Goal: Task Accomplishment & Management: Use online tool/utility

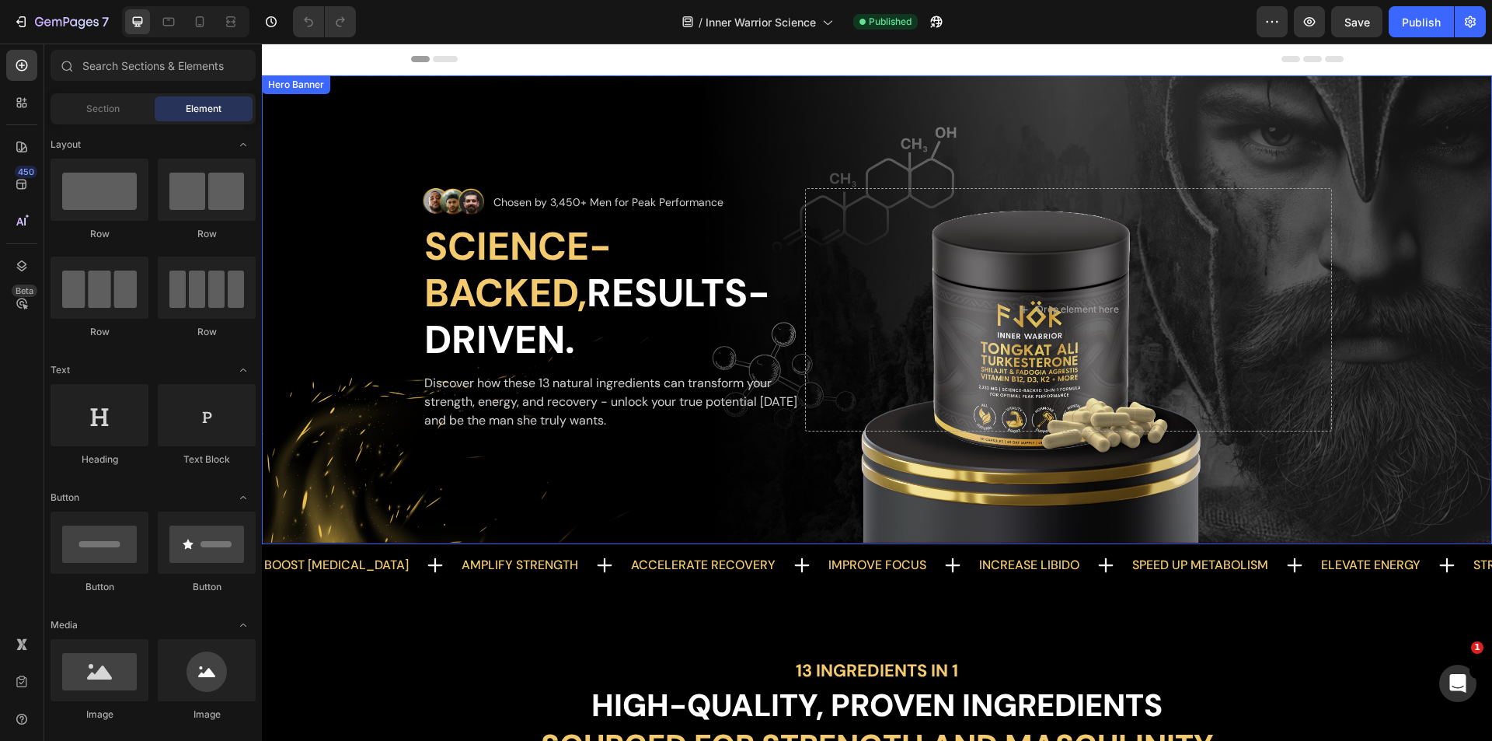
click at [730, 157] on div "Background Image" at bounding box center [877, 309] width 1230 height 469
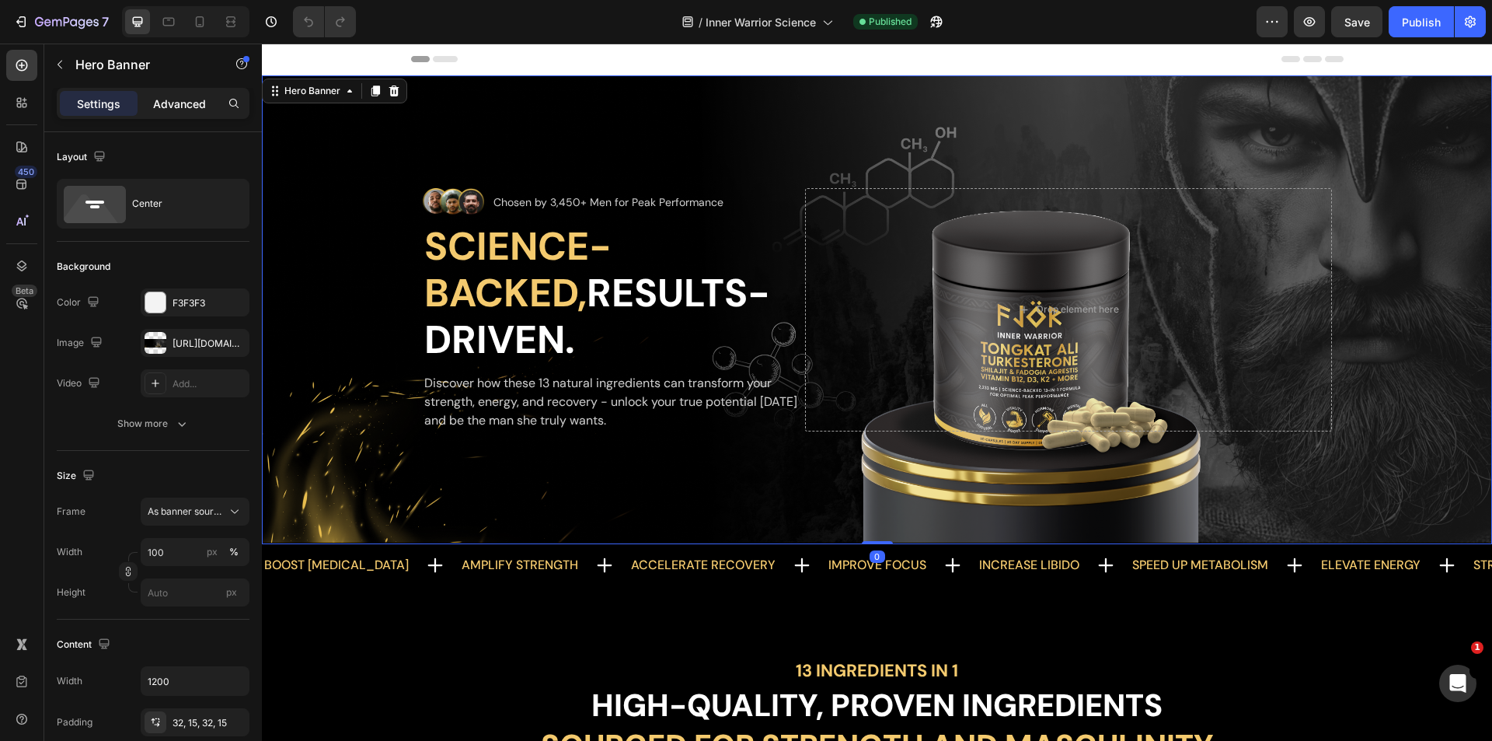
click at [180, 106] on p "Advanced" at bounding box center [179, 104] width 53 height 16
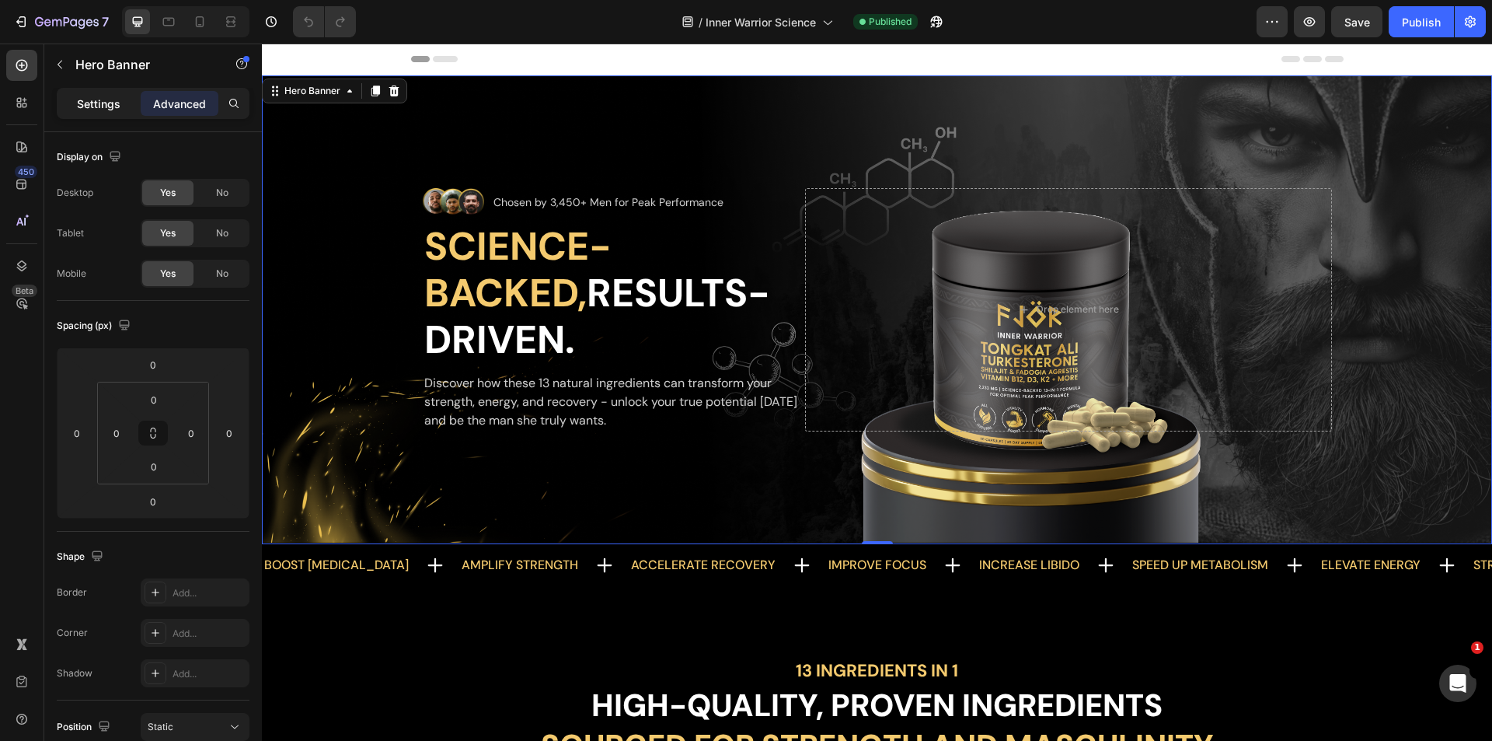
click at [121, 113] on div "Settings" at bounding box center [99, 103] width 78 height 25
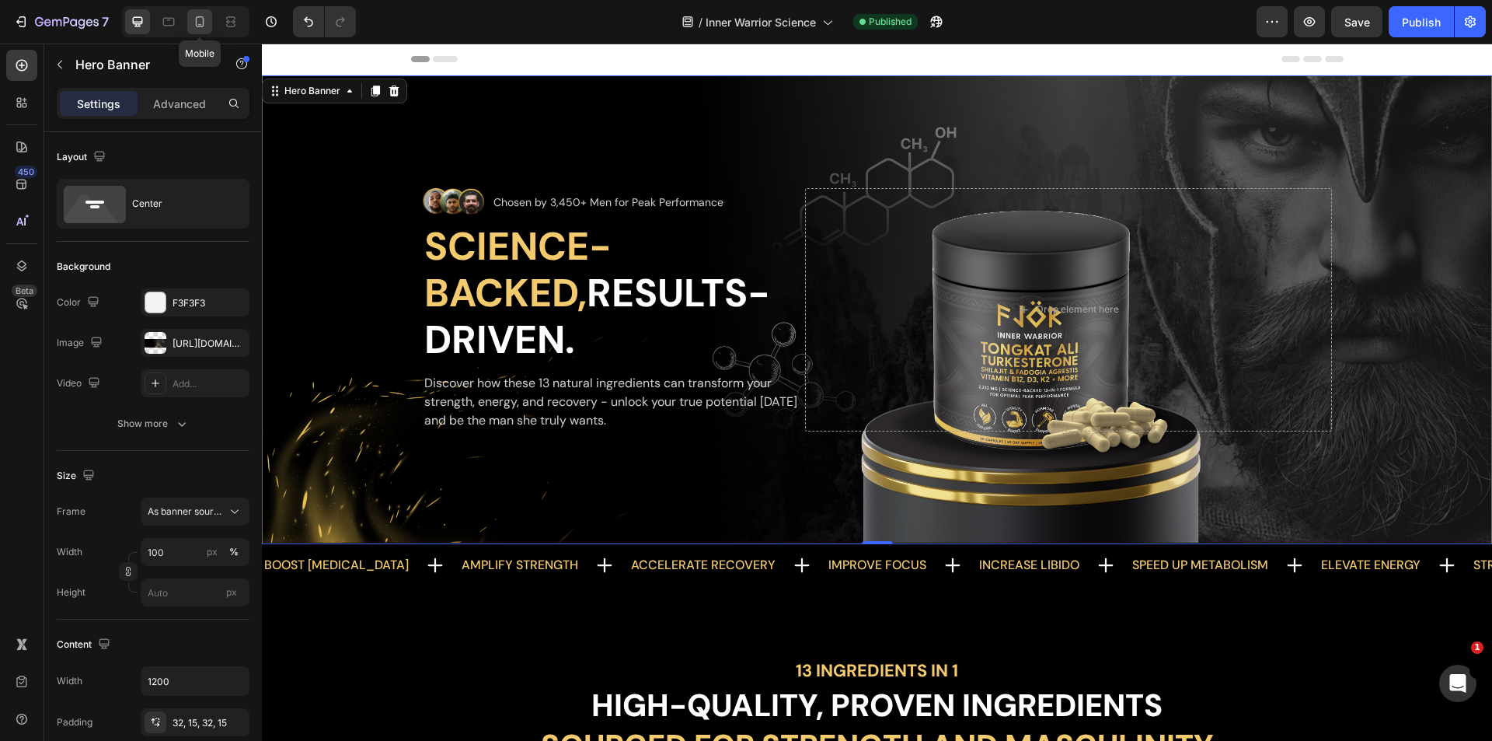
click at [193, 22] on icon at bounding box center [200, 22] width 16 height 16
type input "100%"
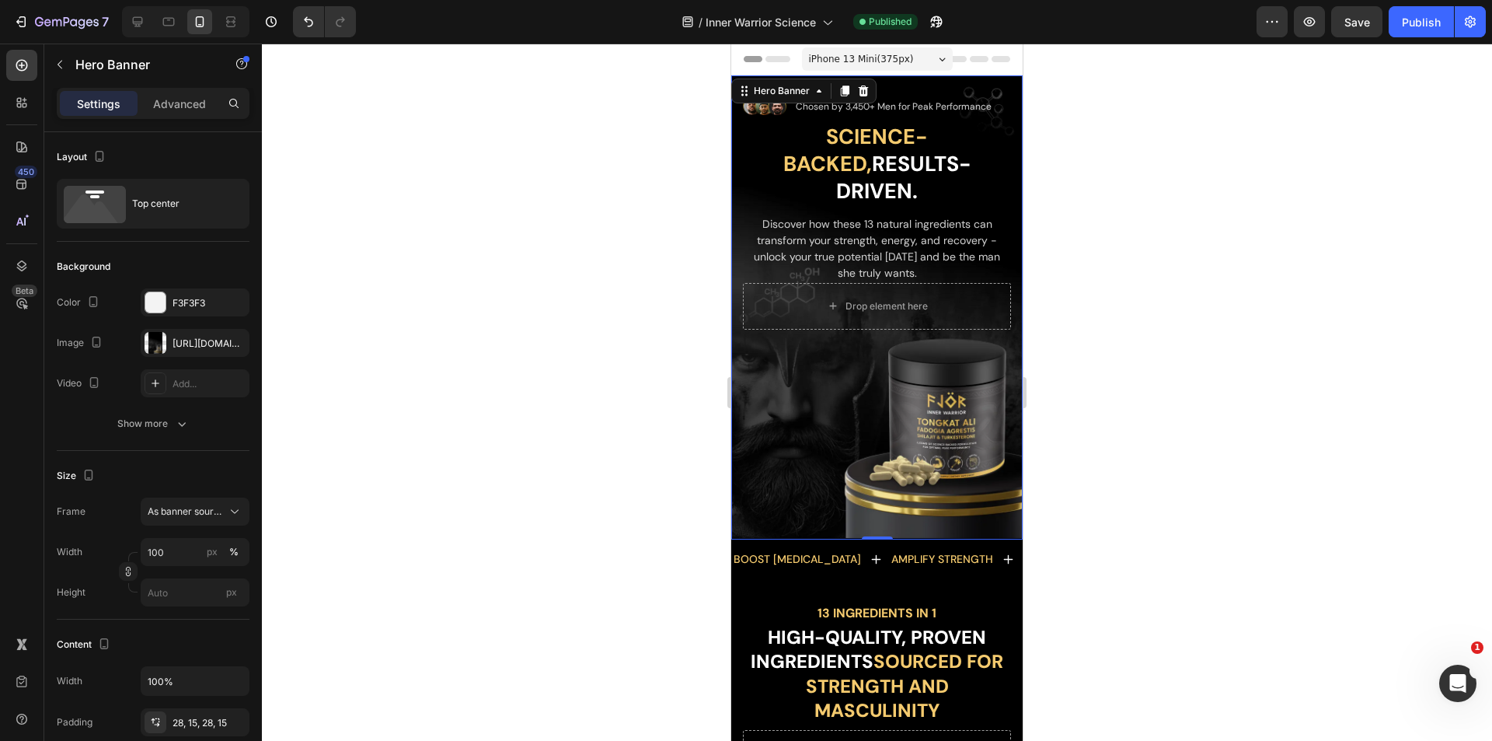
click at [823, 369] on div "Background Image" at bounding box center [876, 307] width 291 height 464
click at [188, 341] on div "[URL][DOMAIN_NAME]" at bounding box center [195, 344] width 45 height 14
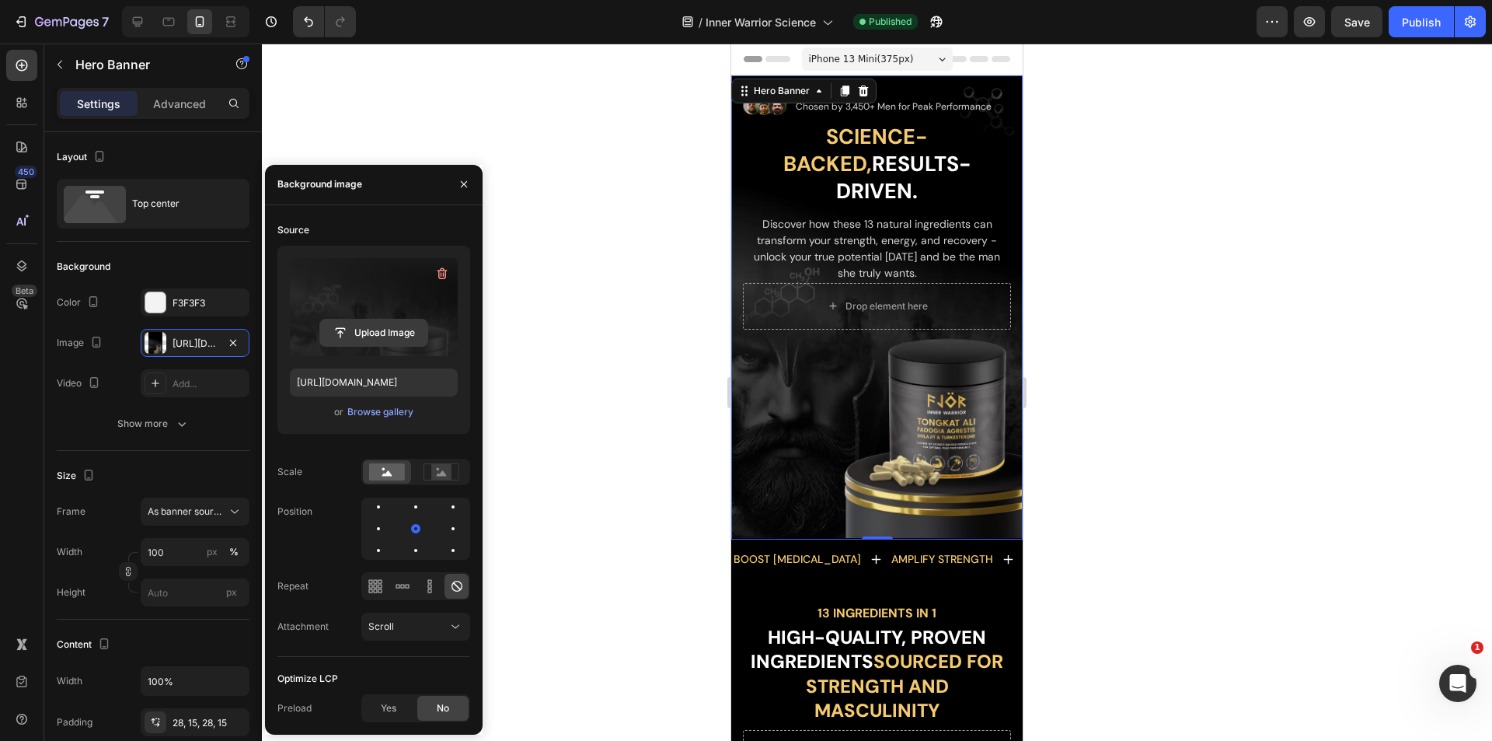
click at [372, 327] on input "file" at bounding box center [373, 332] width 107 height 26
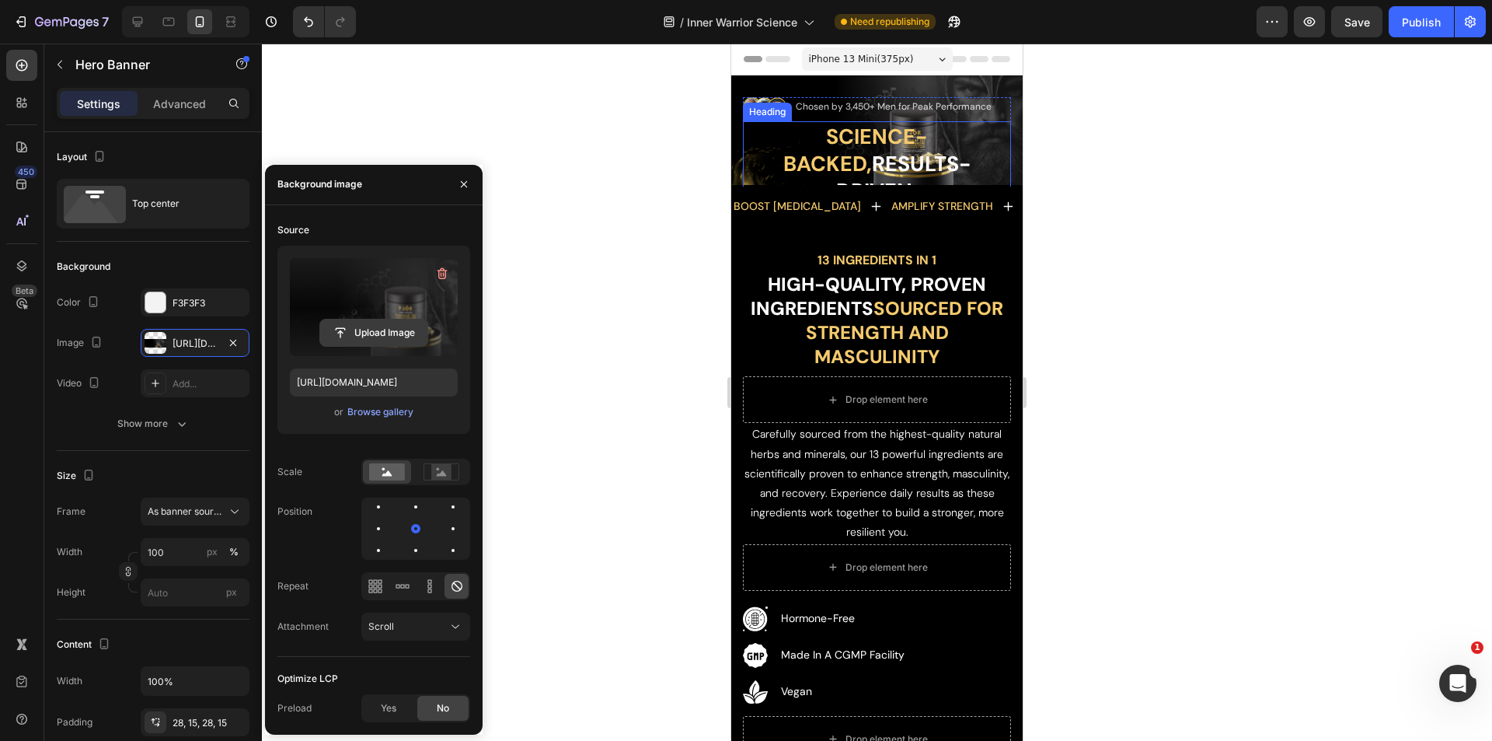
click at [377, 332] on input "file" at bounding box center [373, 332] width 107 height 26
type input "[URL][DOMAIN_NAME]"
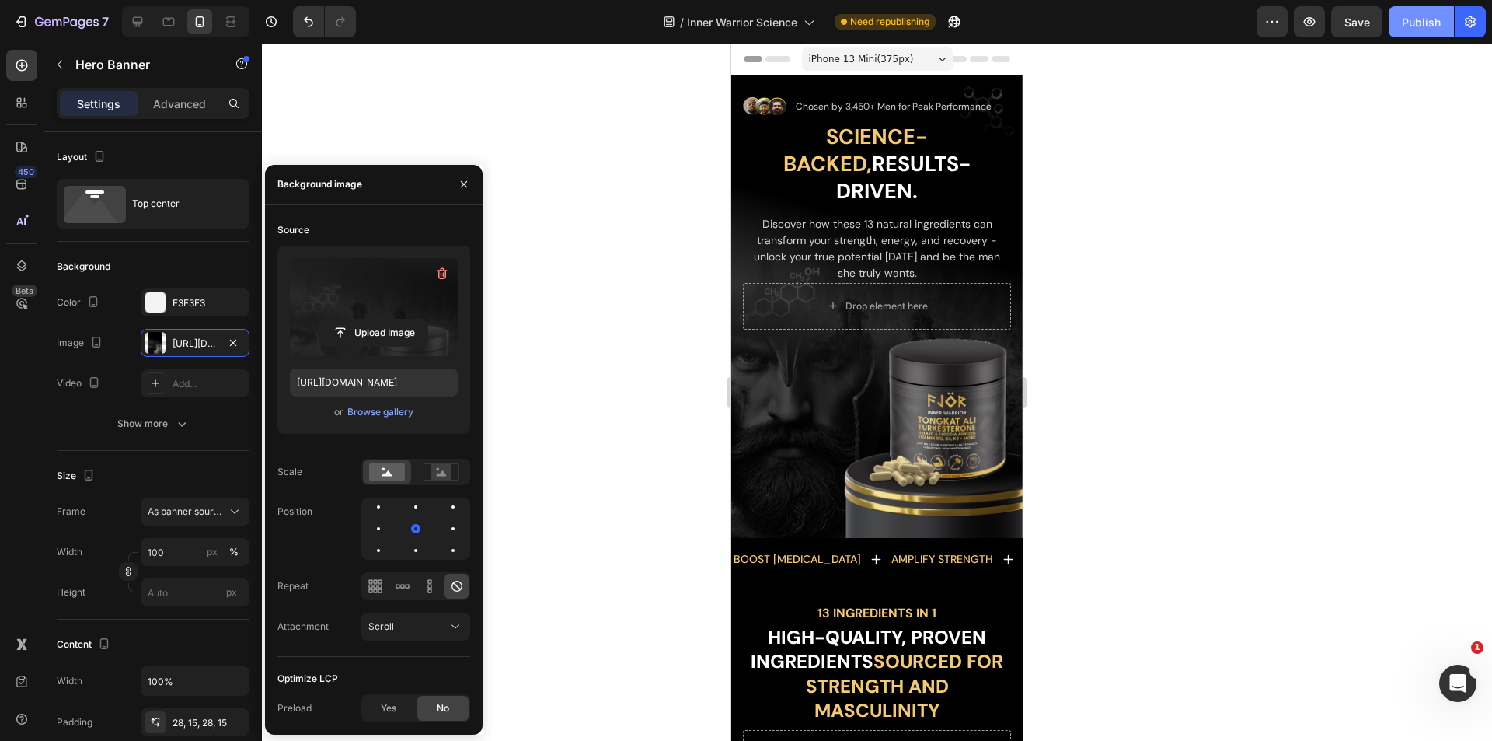
click at [1416, 16] on div "Publish" at bounding box center [1421, 22] width 39 height 16
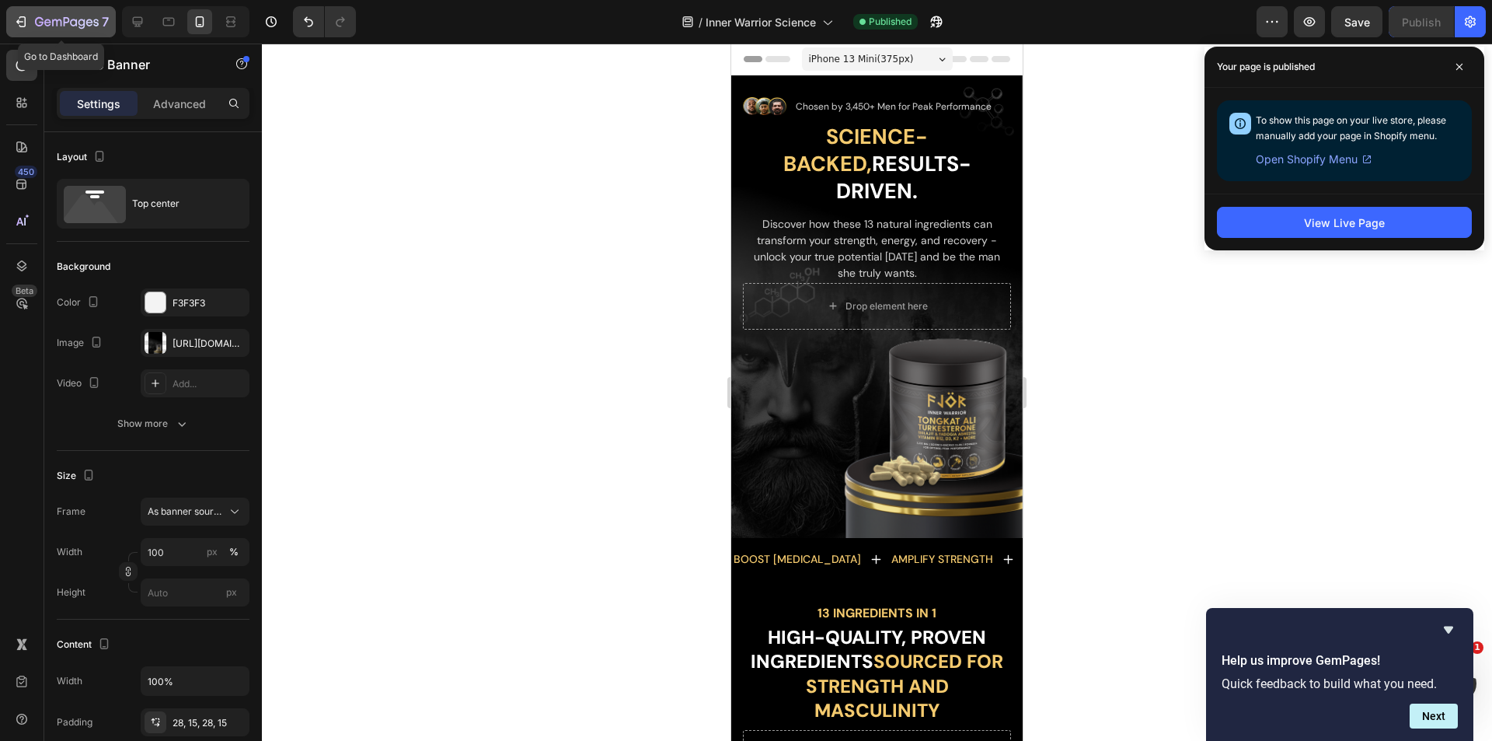
click at [71, 22] on icon "button" at bounding box center [73, 22] width 7 height 7
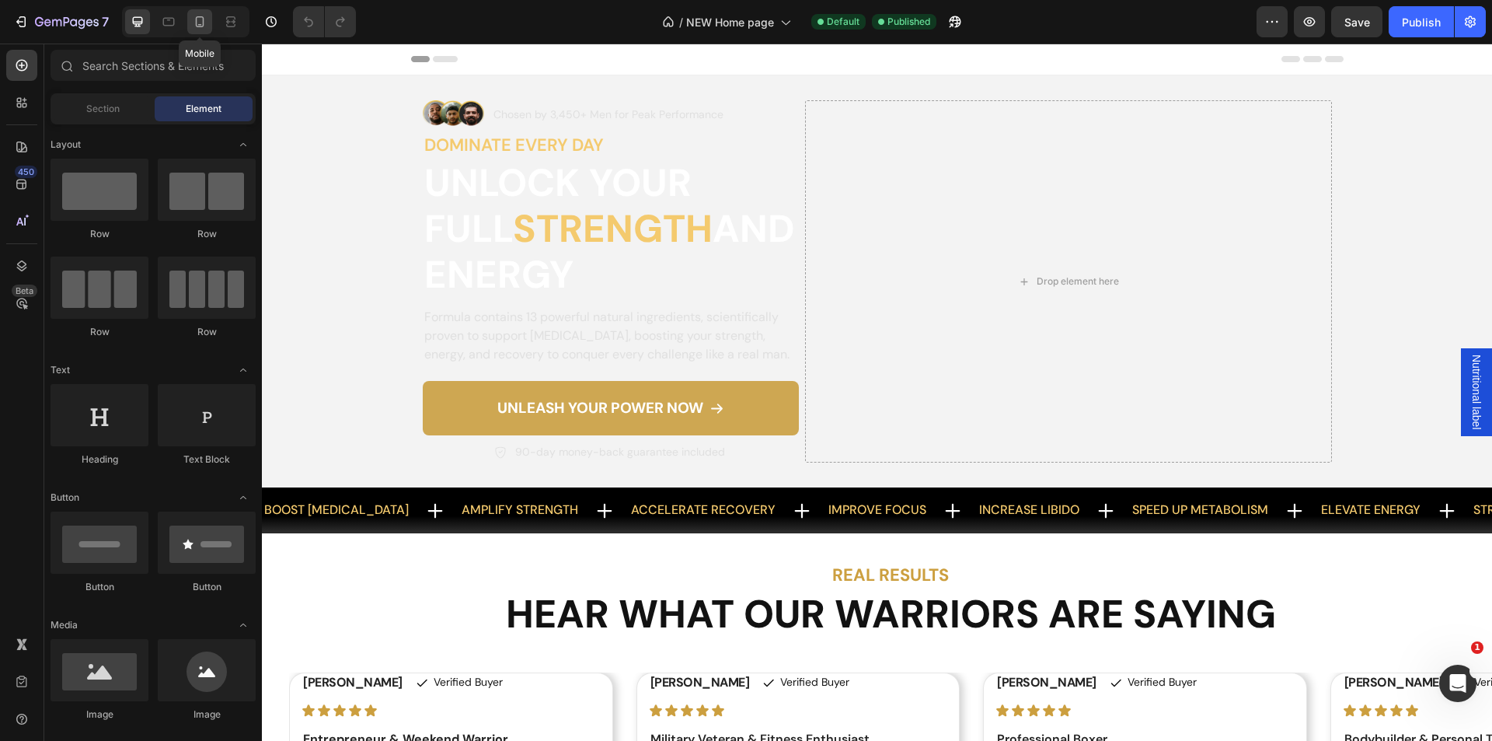
click at [202, 22] on icon at bounding box center [200, 22] width 16 height 16
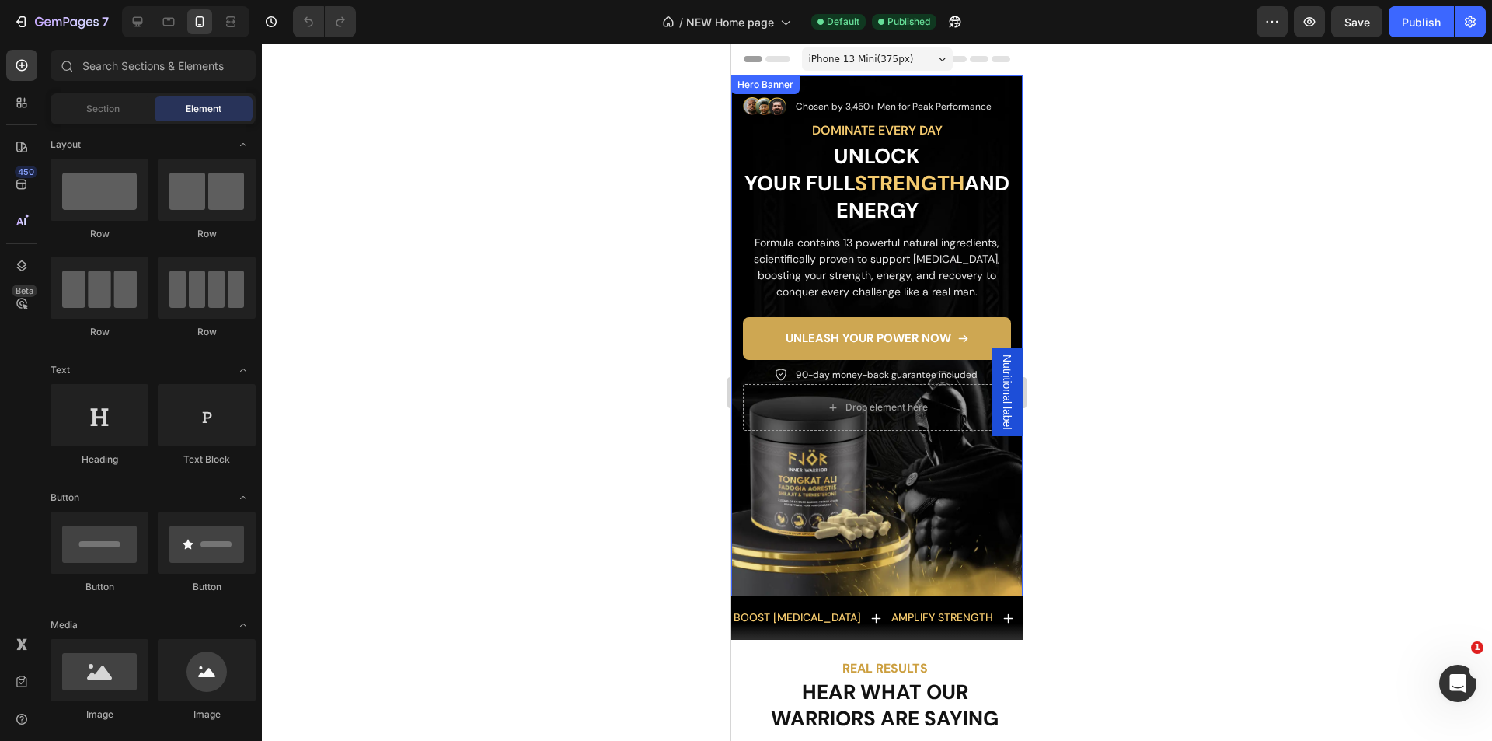
click at [916, 462] on div "Background Image" at bounding box center [876, 335] width 291 height 521
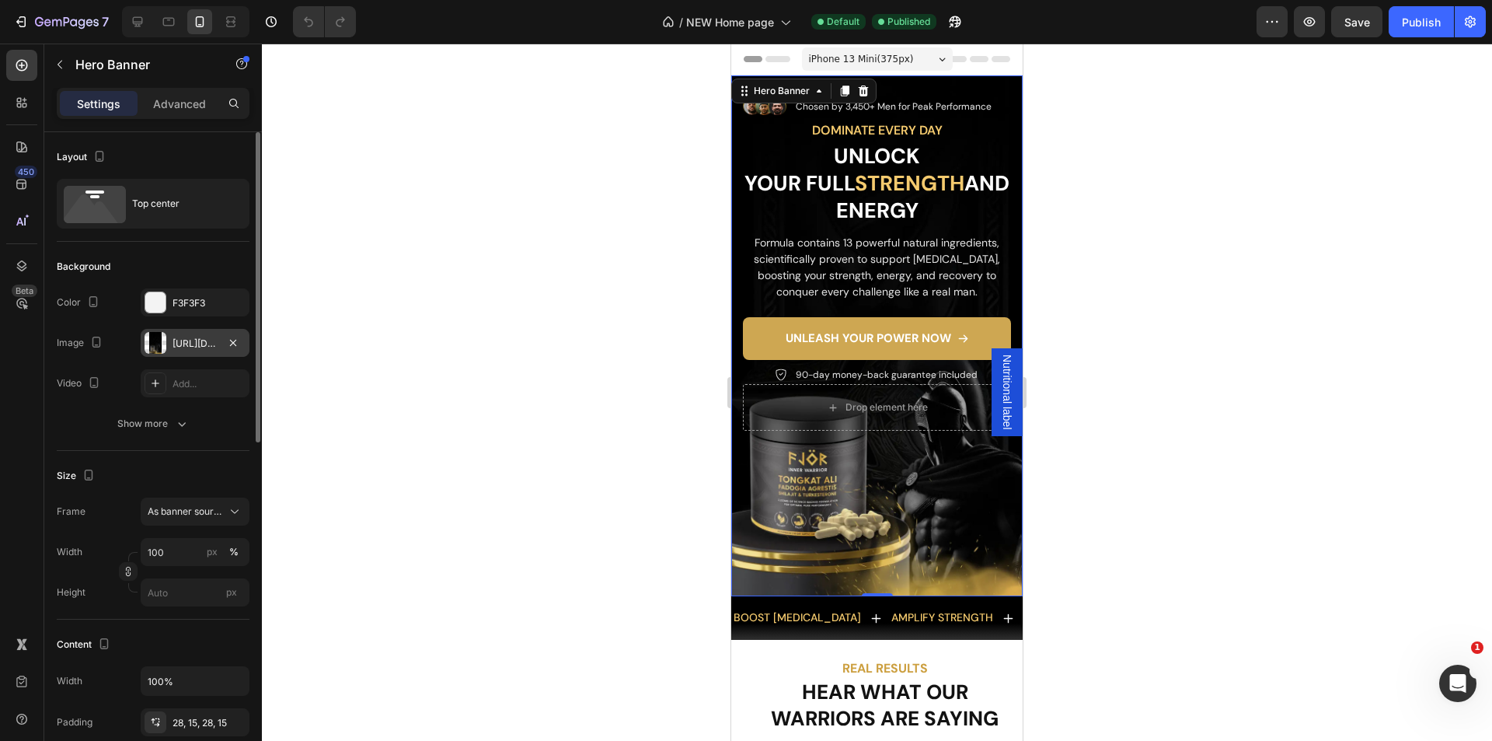
click at [190, 344] on div "https://cdn.shopify.com/s/files/1/0677/3873/0685/files/gempages_543618757449221…" at bounding box center [195, 344] width 45 height 14
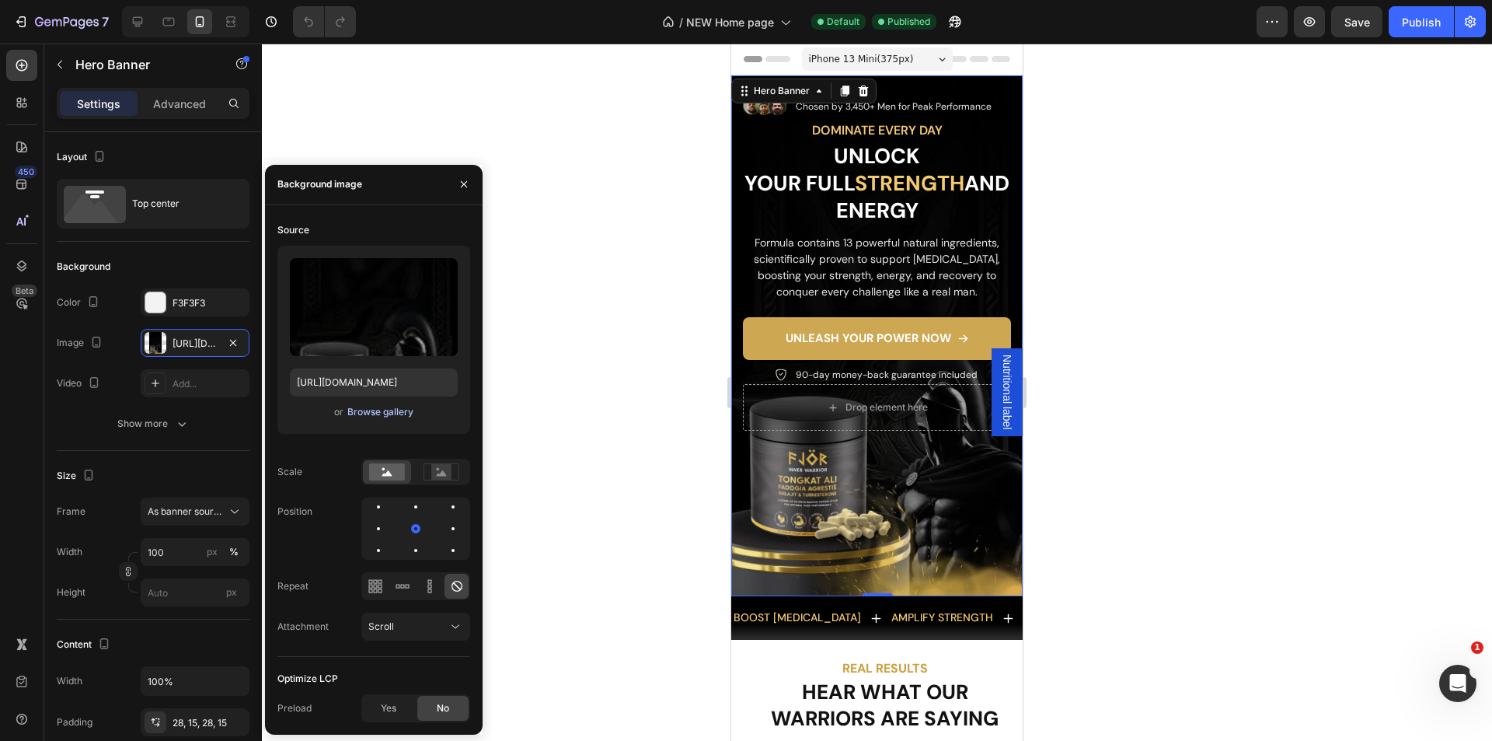
click at [386, 410] on div "Browse gallery" at bounding box center [380, 412] width 66 height 14
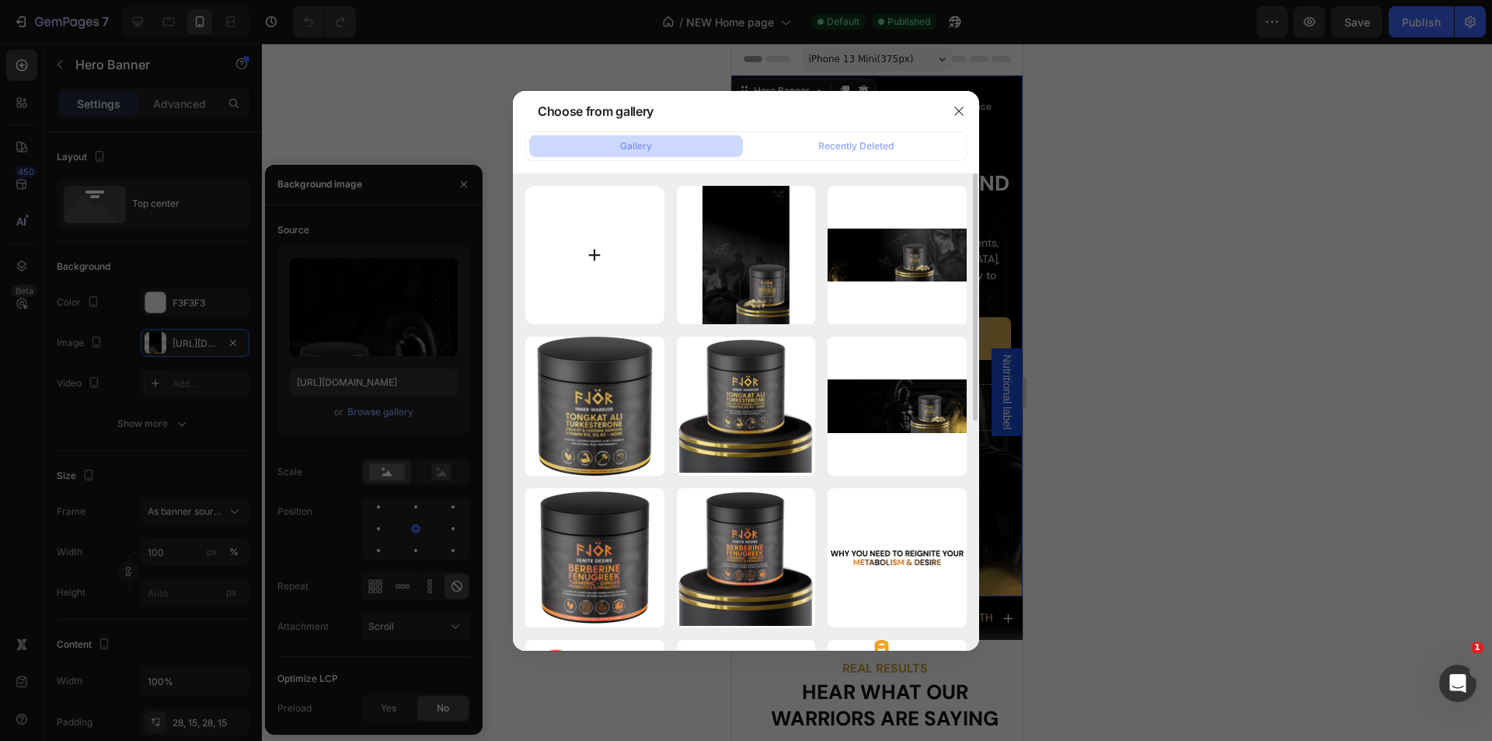
click at [607, 239] on input "file" at bounding box center [594, 255] width 139 height 139
type input "C:\fakepath\Frame 5882.png"
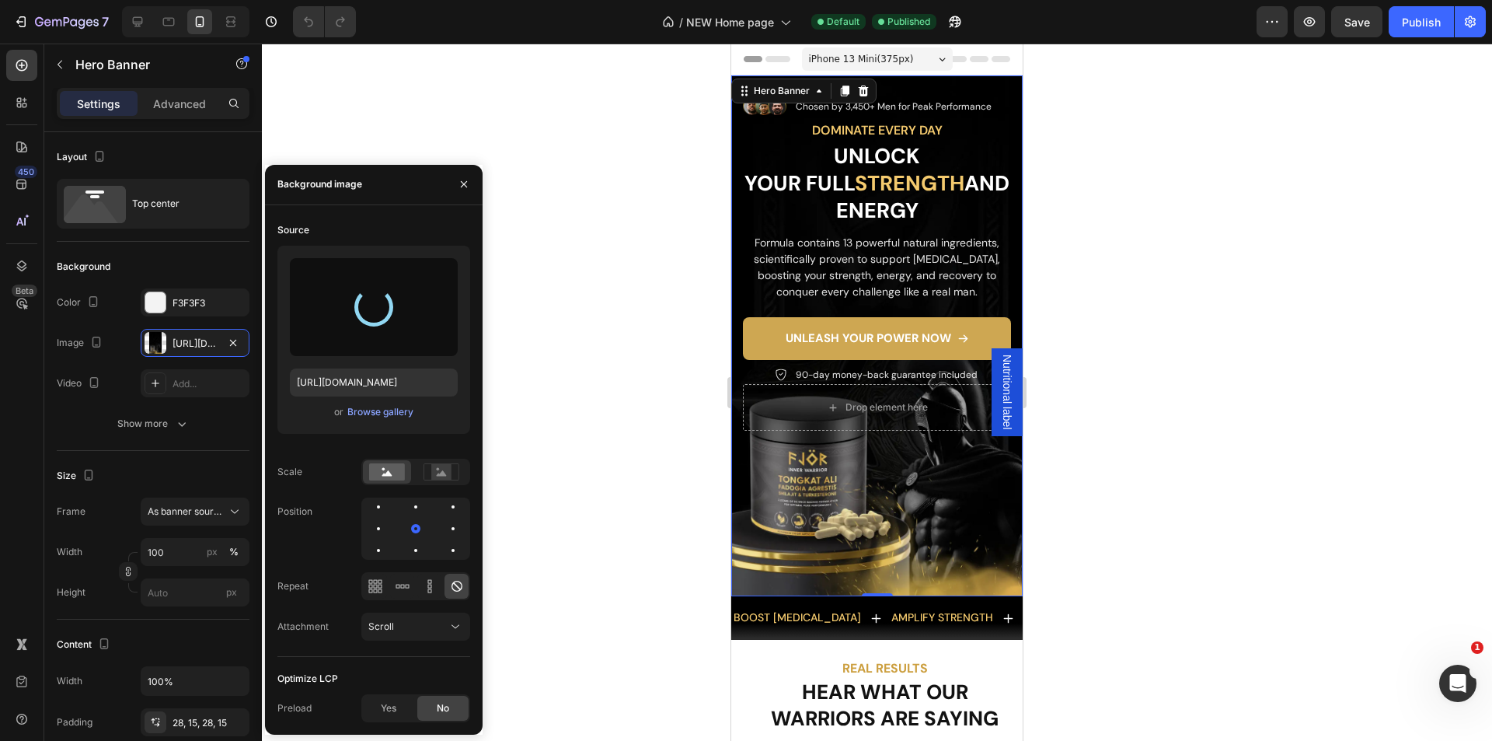
type input "https://cdn.shopify.com/s/files/1/0677/3873/0685/files/gempages_543618757449221…"
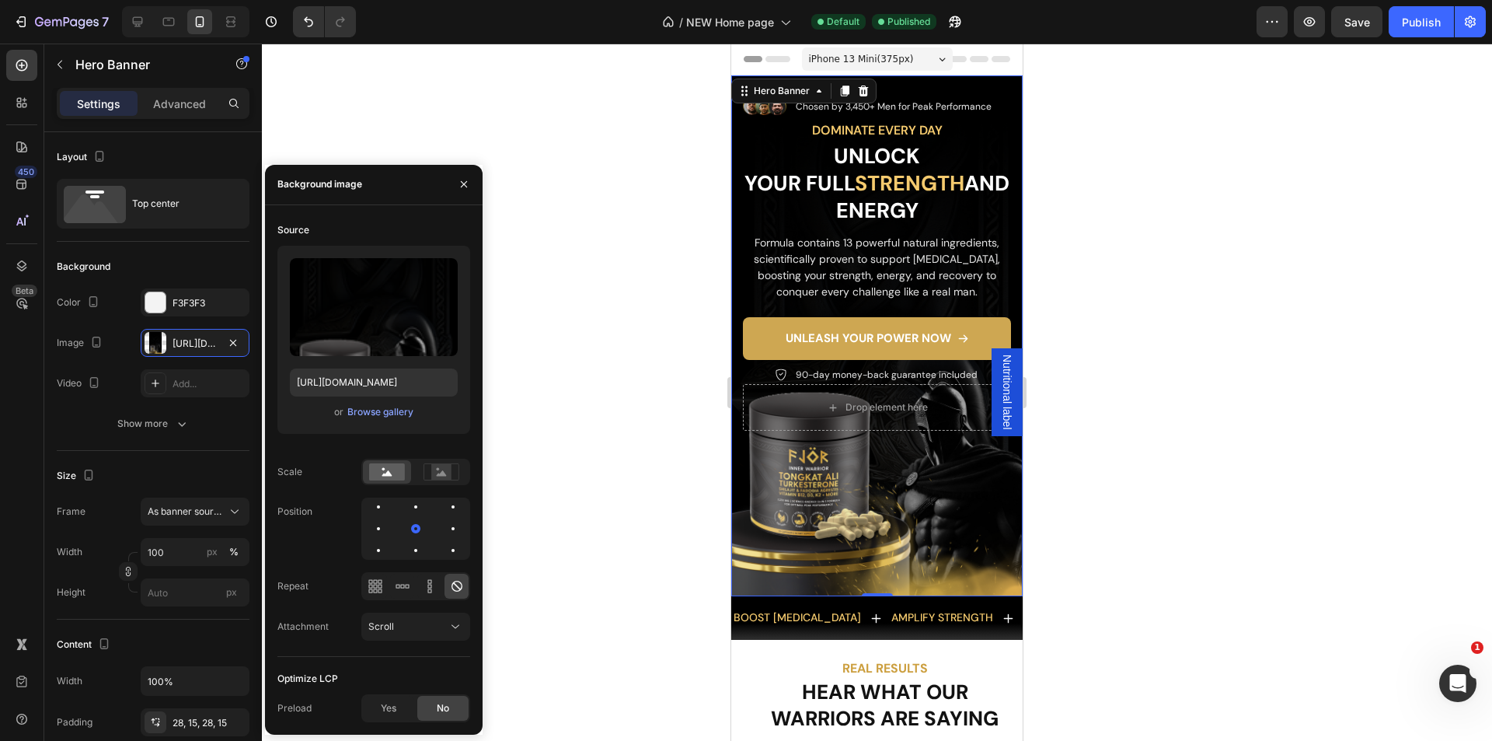
click at [577, 321] on div at bounding box center [877, 392] width 1230 height 697
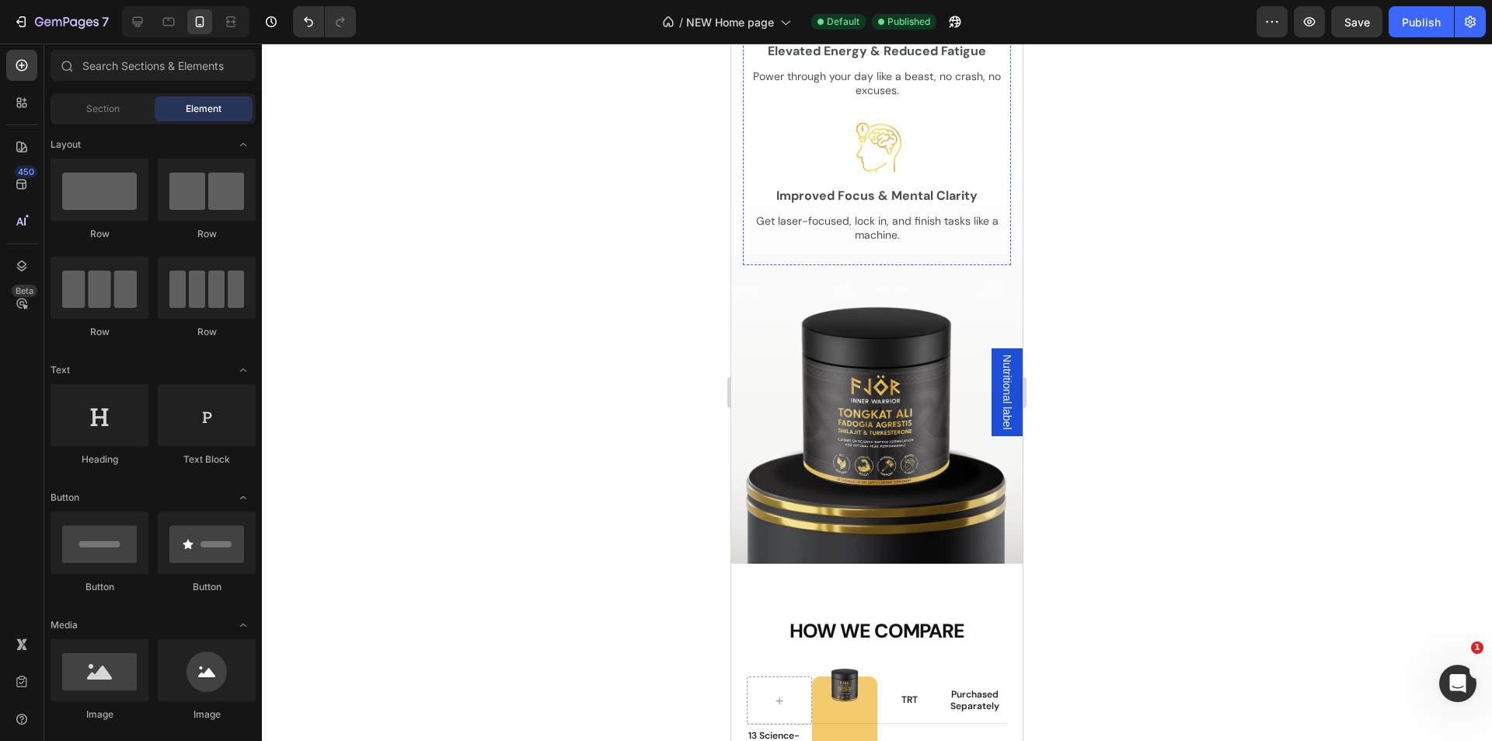
scroll to position [3964, 0]
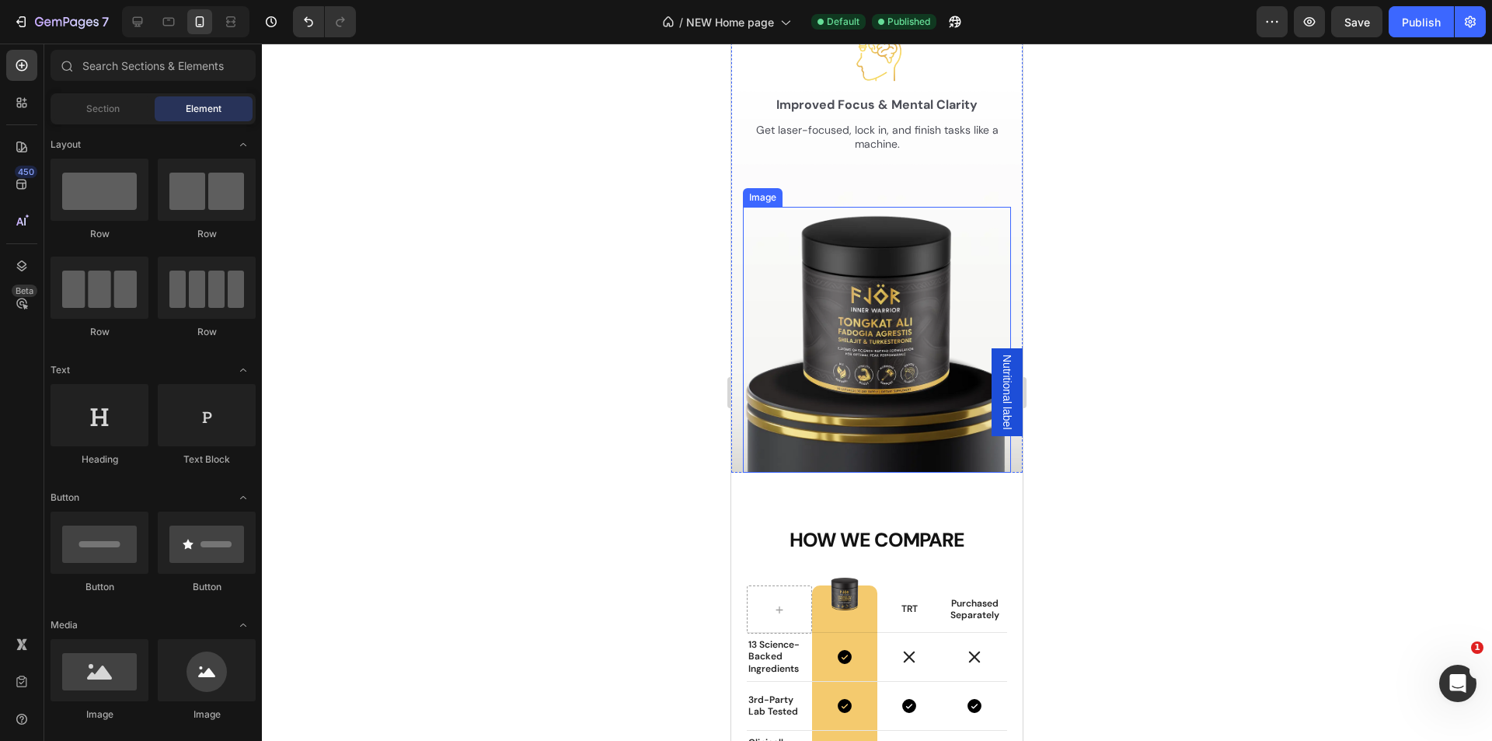
click at [874, 336] on img at bounding box center [877, 340] width 268 height 266
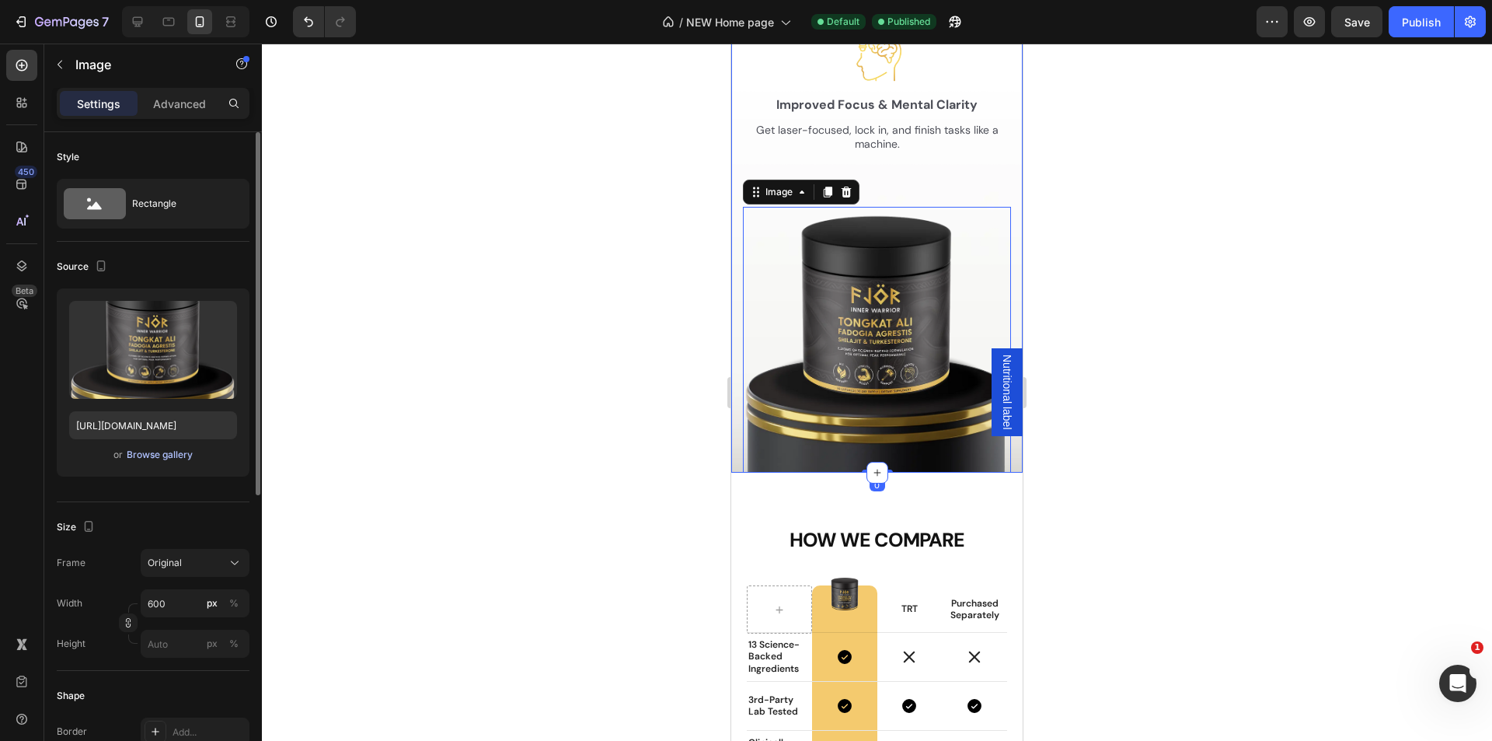
click at [159, 457] on div "Browse gallery" at bounding box center [160, 455] width 66 height 14
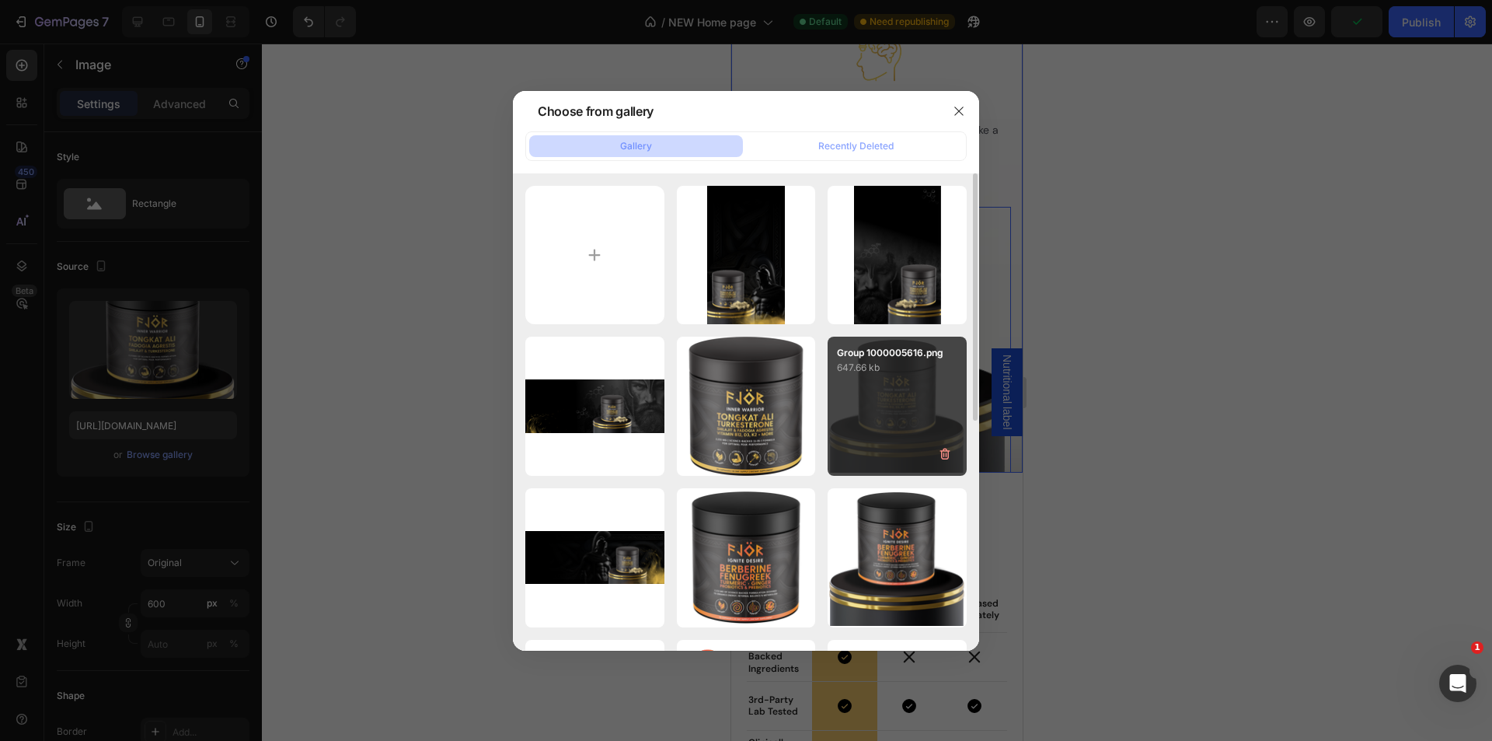
click at [888, 417] on div "Group 1000005616.png 647.66 kb" at bounding box center [897, 406] width 139 height 139
type input "https://cdn.shopify.com/s/files/1/0677/3873/0685/files/gempages_543618757449221…"
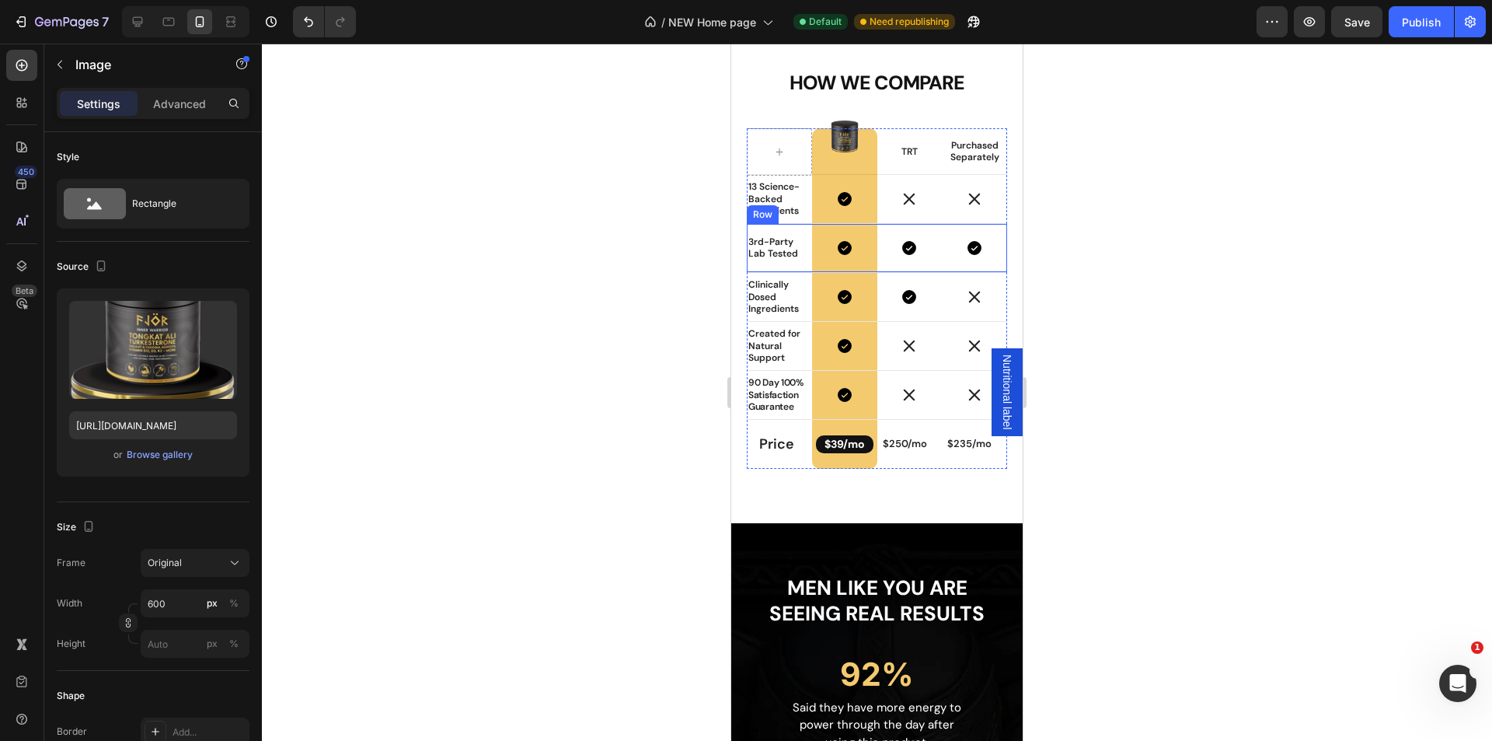
scroll to position [4431, 0]
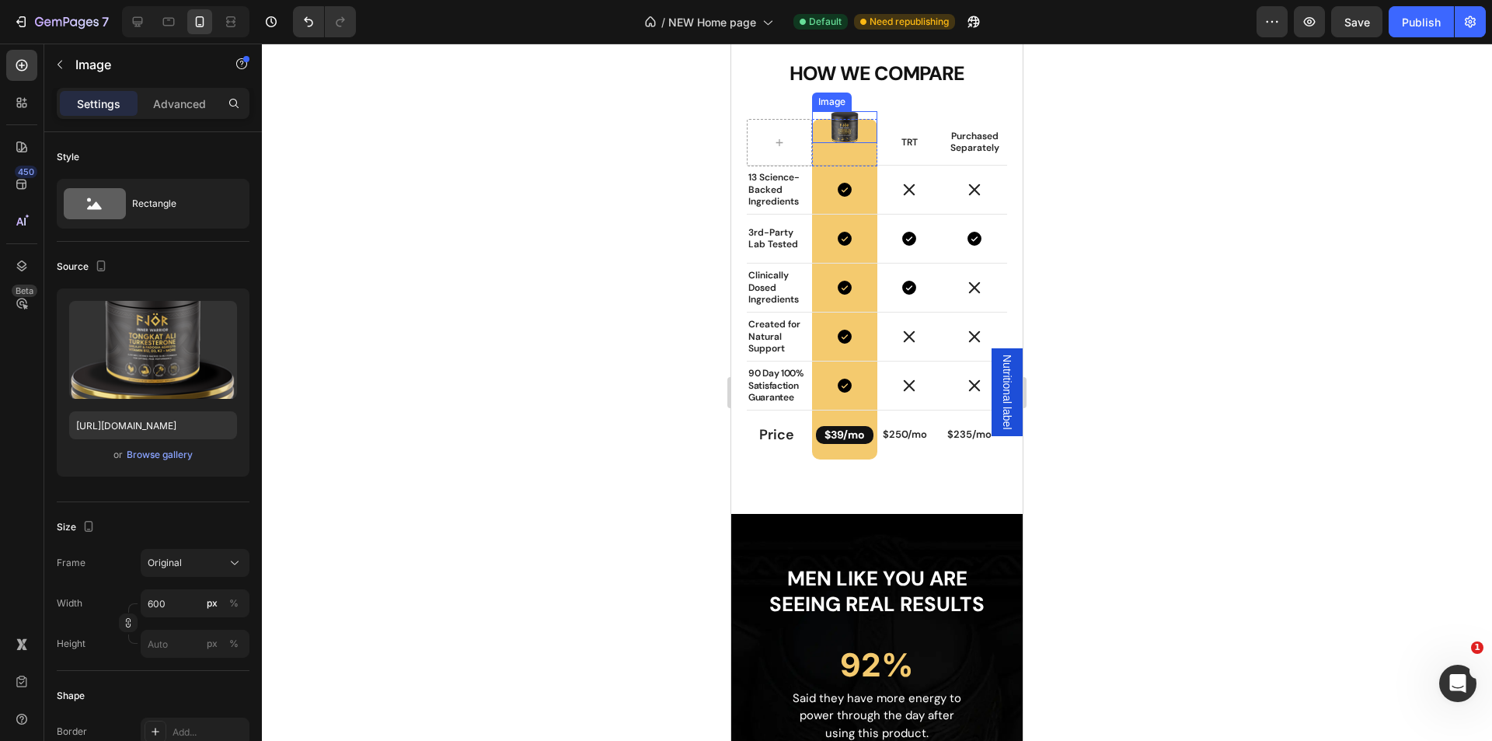
click at [841, 131] on img at bounding box center [845, 127] width 33 height 33
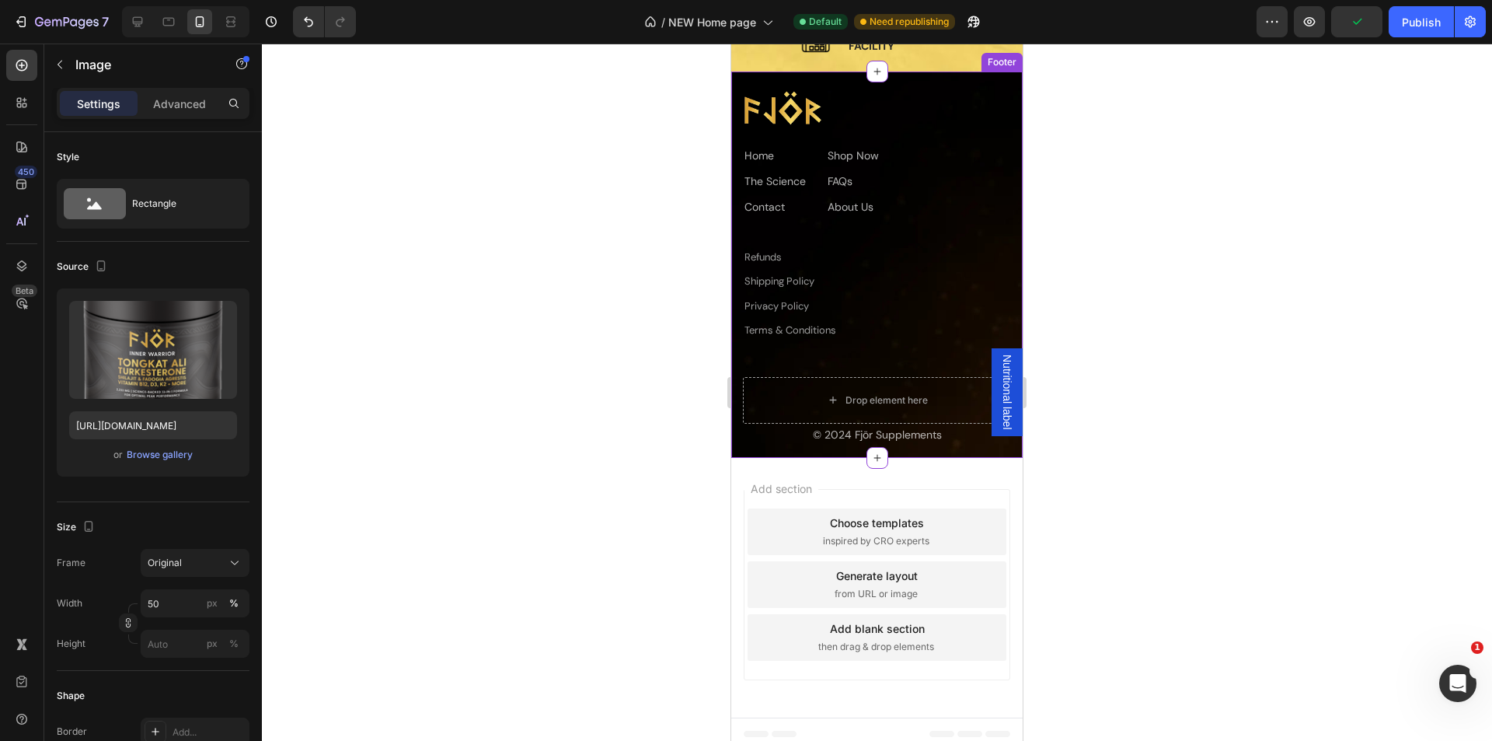
scroll to position [6794, 0]
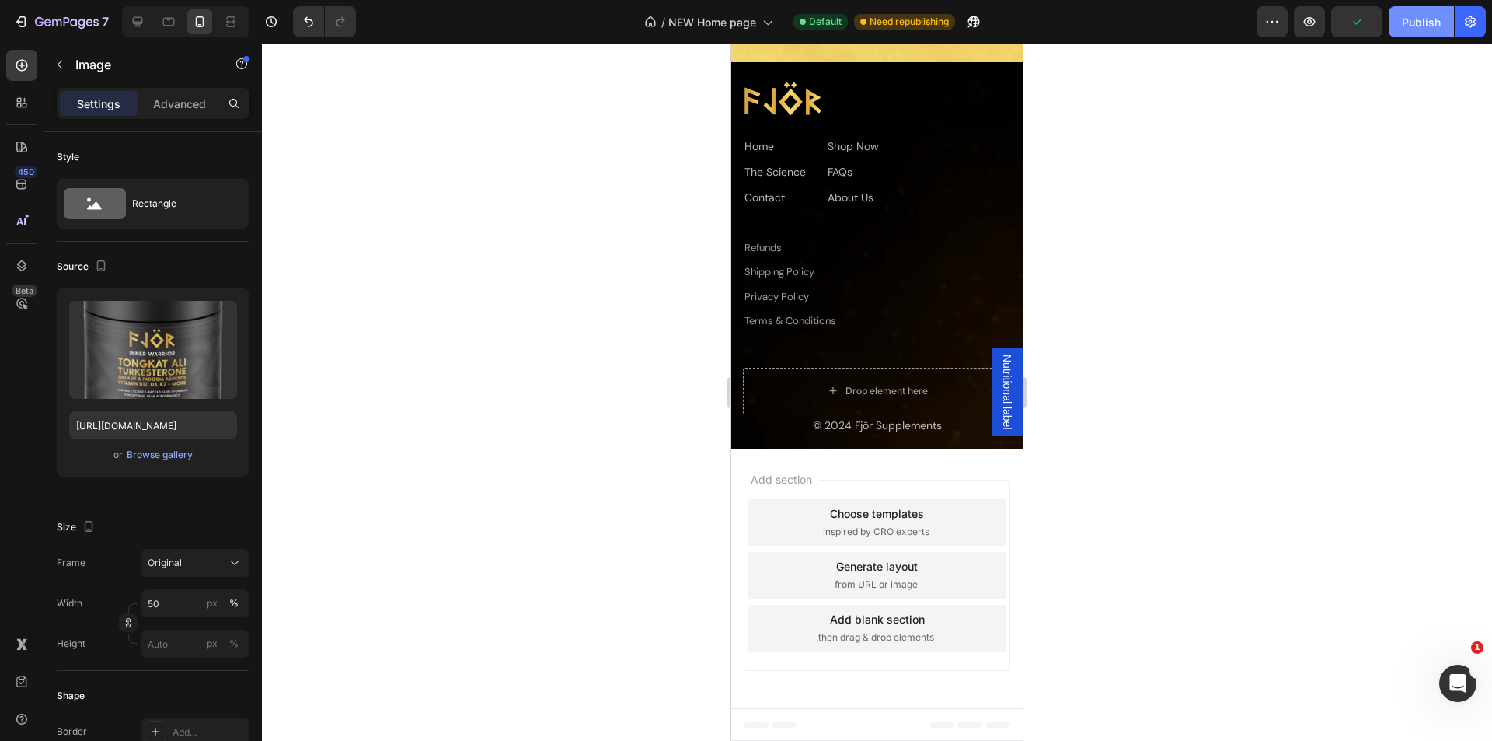
click at [1416, 21] on div "Publish" at bounding box center [1421, 22] width 39 height 16
click at [1108, 431] on div at bounding box center [877, 392] width 1230 height 697
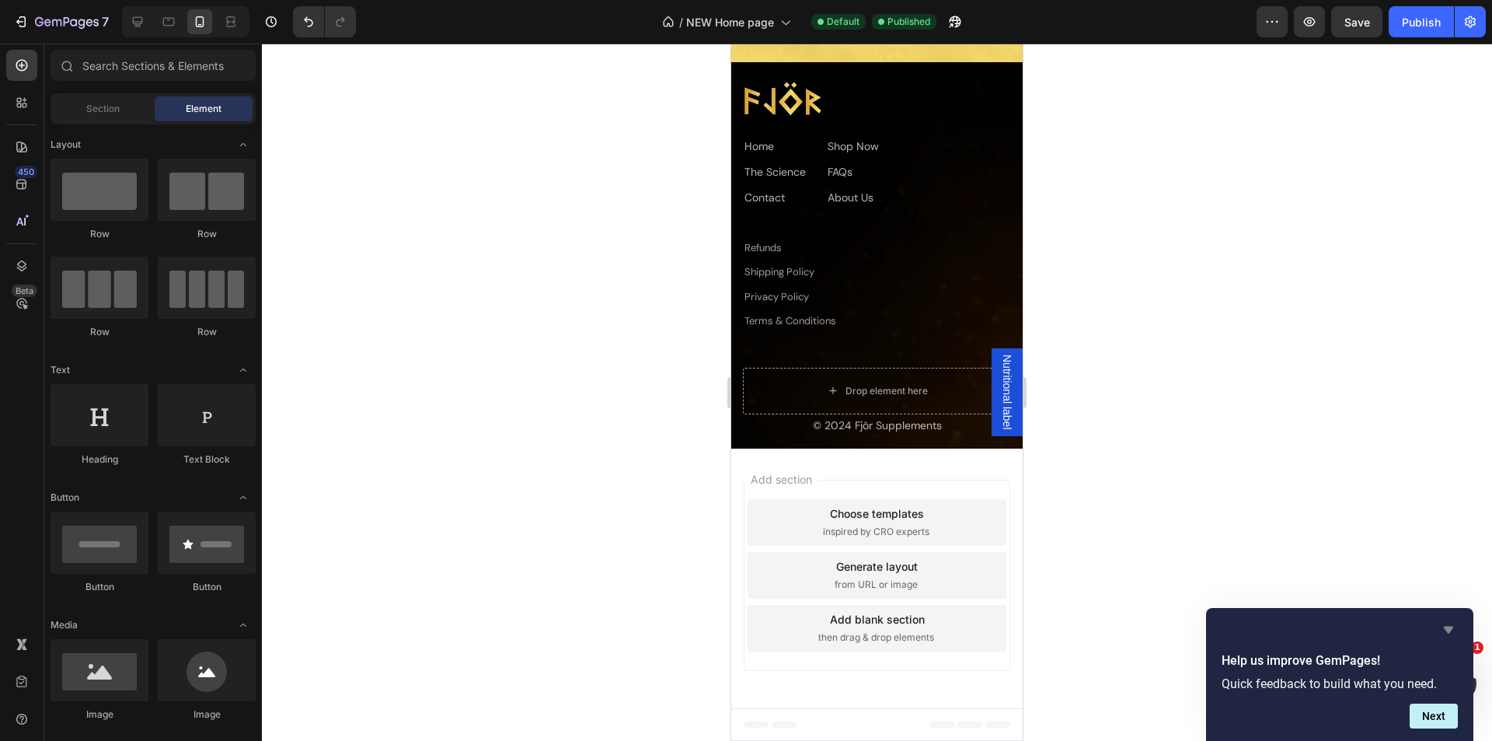
click at [1447, 625] on icon "Hide survey" at bounding box center [1449, 629] width 19 height 19
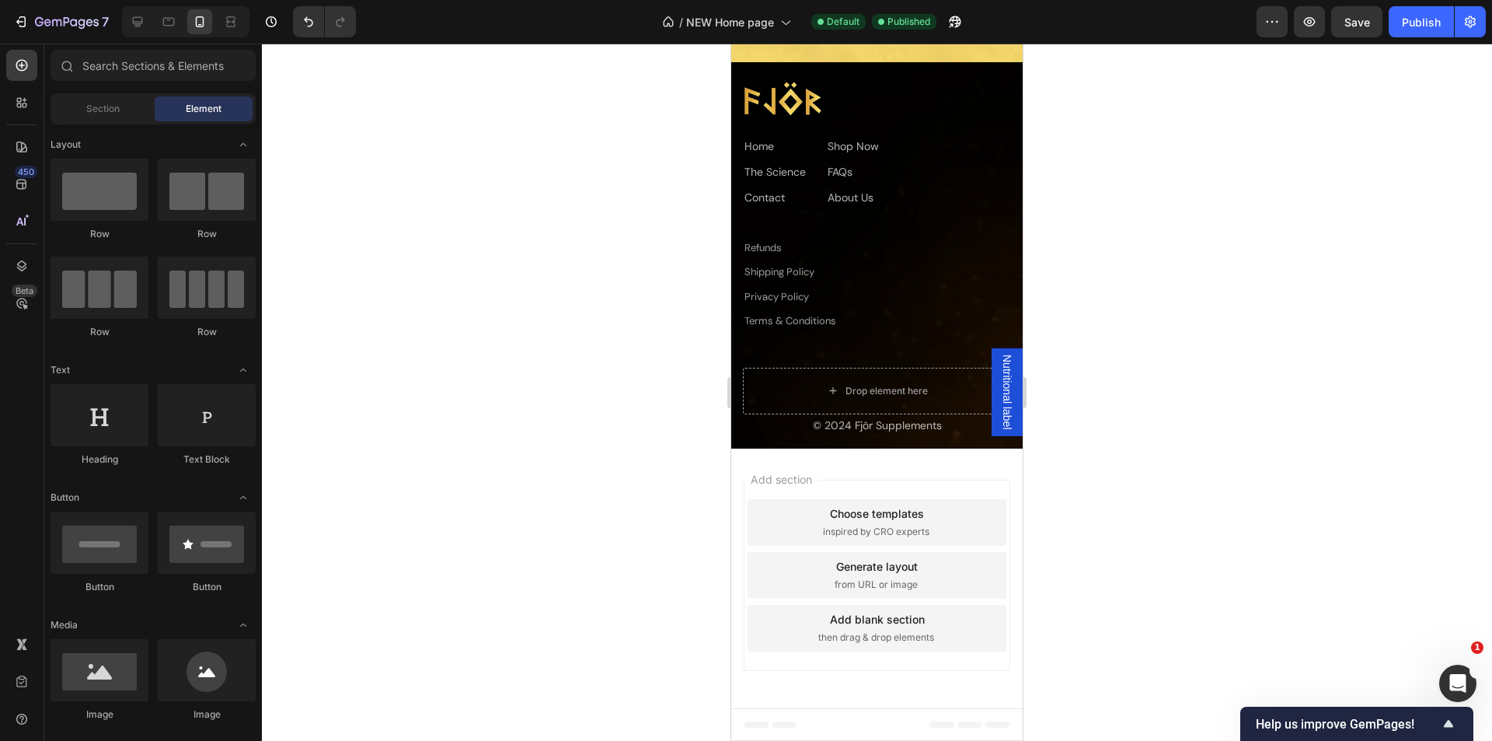
click at [1278, 553] on div at bounding box center [877, 392] width 1230 height 697
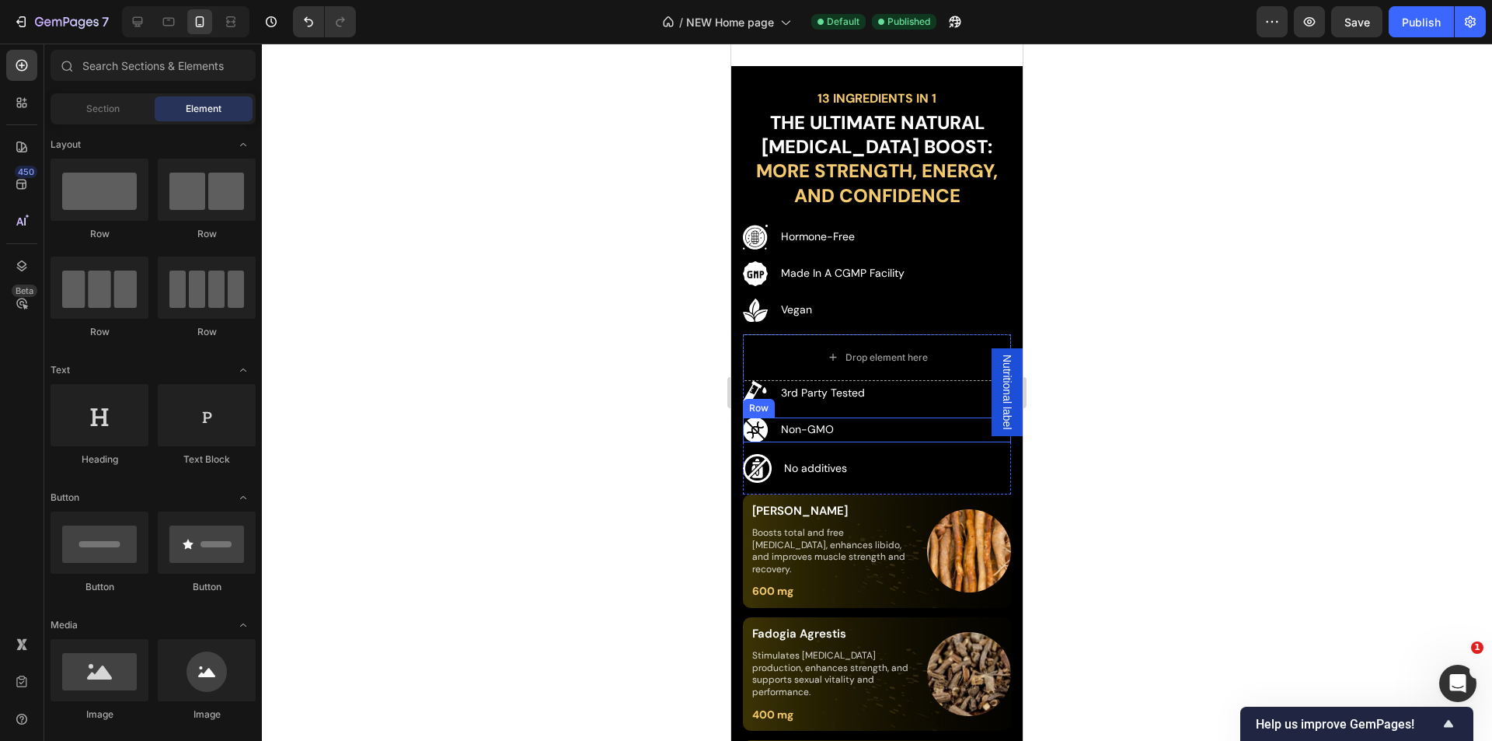
scroll to position [1169, 0]
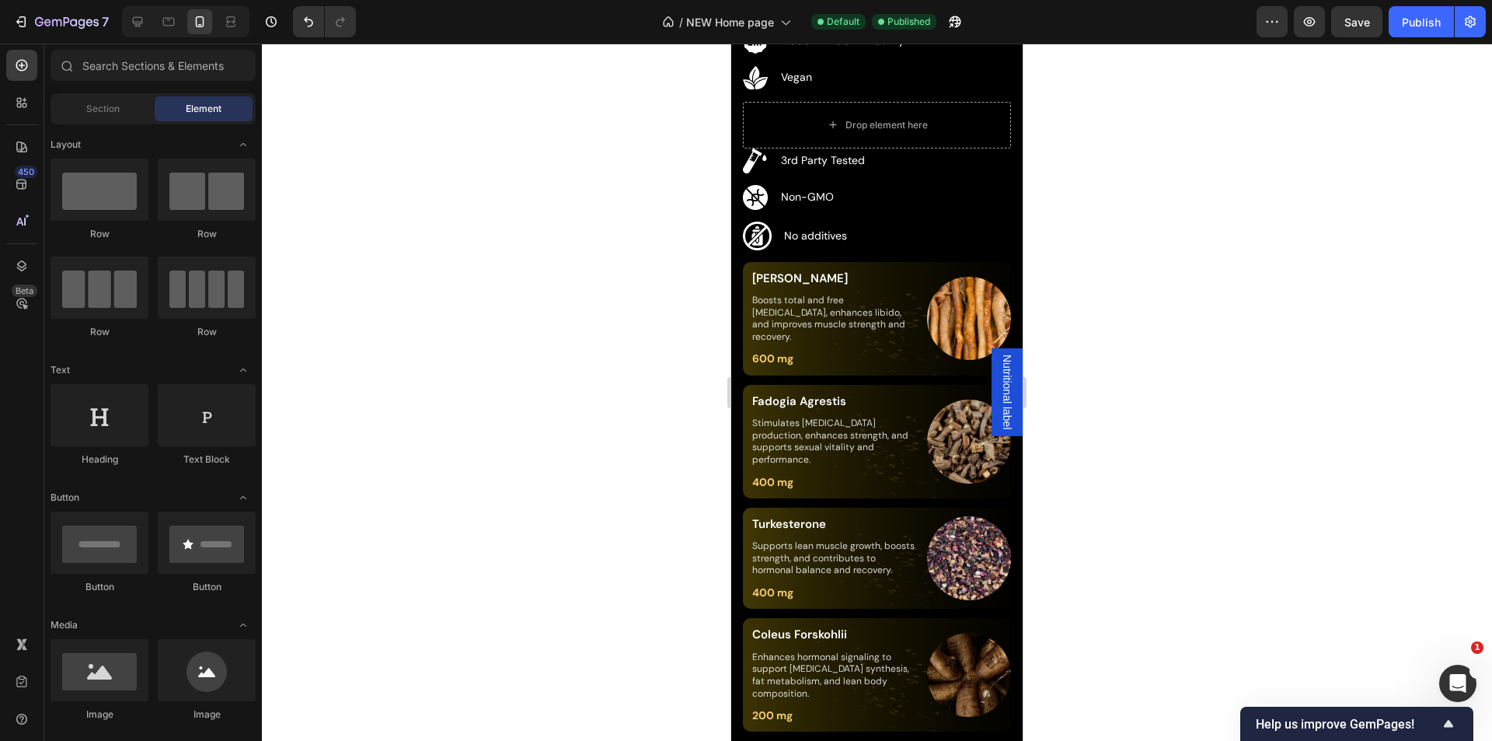
click at [1119, 485] on div at bounding box center [877, 392] width 1230 height 697
click at [1178, 334] on div at bounding box center [877, 392] width 1230 height 697
